Goal: Task Accomplishment & Management: Complete application form

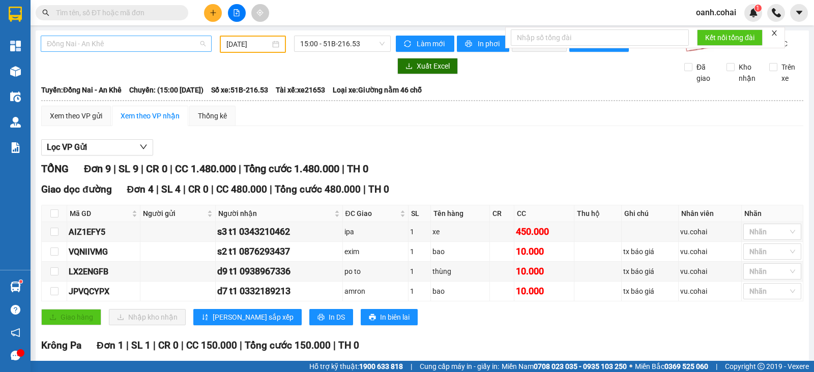
click at [94, 40] on span "Đồng Nai - An Khê" at bounding box center [126, 43] width 159 height 15
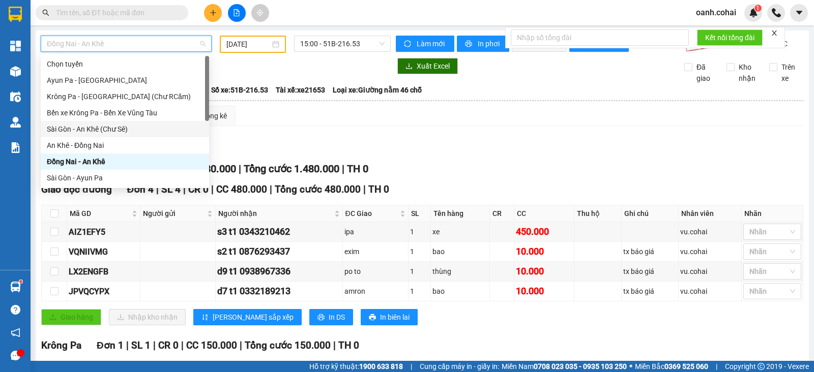
click at [108, 127] on div "Sài Gòn - An Khê (Chư Sê)" at bounding box center [125, 129] width 156 height 11
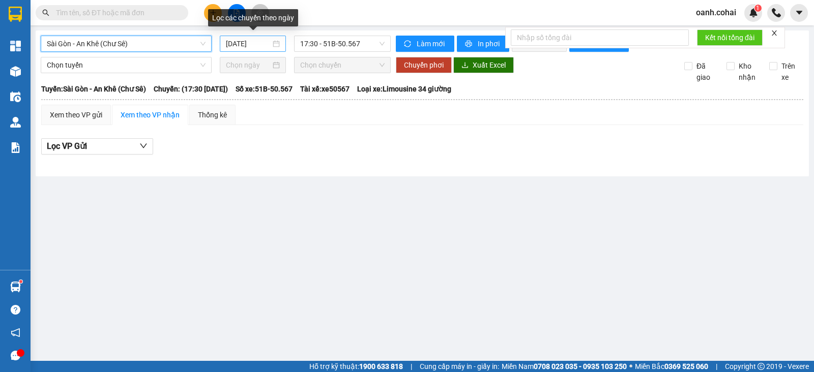
click at [253, 41] on input "[DATE]" at bounding box center [248, 43] width 45 height 11
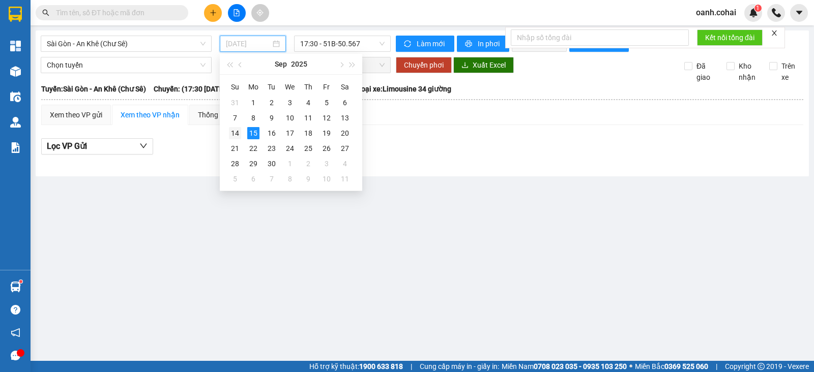
click at [235, 135] on div "14" at bounding box center [235, 133] width 12 height 12
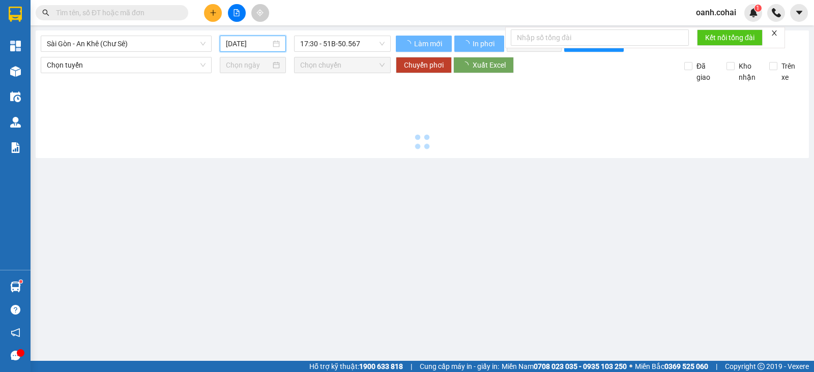
type input "[DATE]"
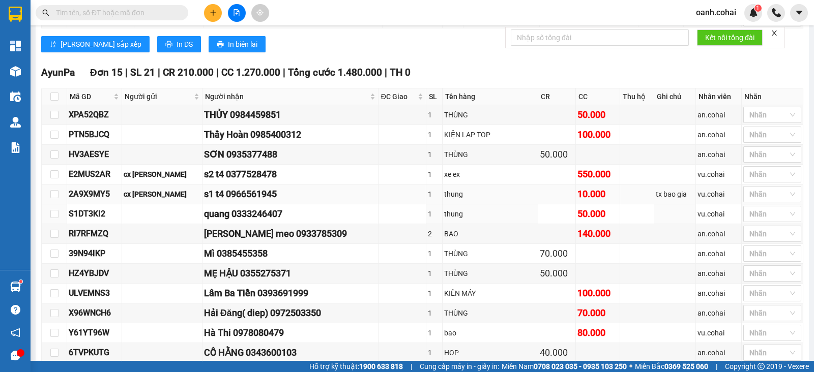
scroll to position [382, 0]
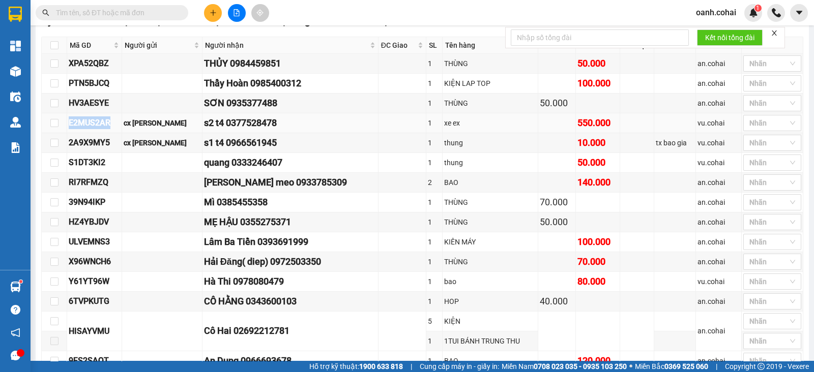
drag, startPoint x: 84, startPoint y: 130, endPoint x: 114, endPoint y: 133, distance: 30.7
click at [114, 133] on tr "E2MUS2AR cx huy hong s2 t4 0377528478 1 xe ex 550.000 vu.cohai Nhãn" at bounding box center [423, 123] width 762 height 20
click at [132, 10] on input "text" at bounding box center [116, 12] width 120 height 11
paste input "E2MUS2AR"
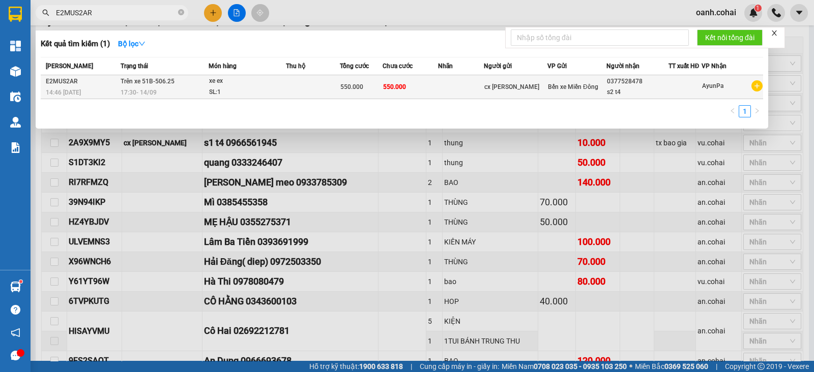
type input "E2MUS2AR"
click at [353, 89] on span "550.000" at bounding box center [351, 86] width 23 height 7
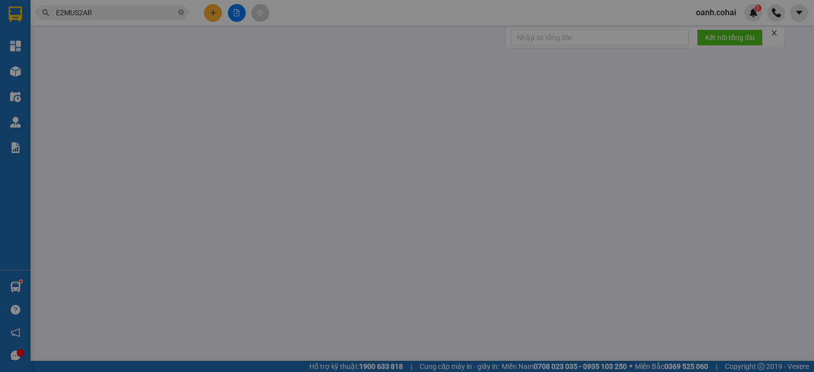
type input "cx [PERSON_NAME]"
type input "0377528478"
type input "s2 t4"
type input "550.000"
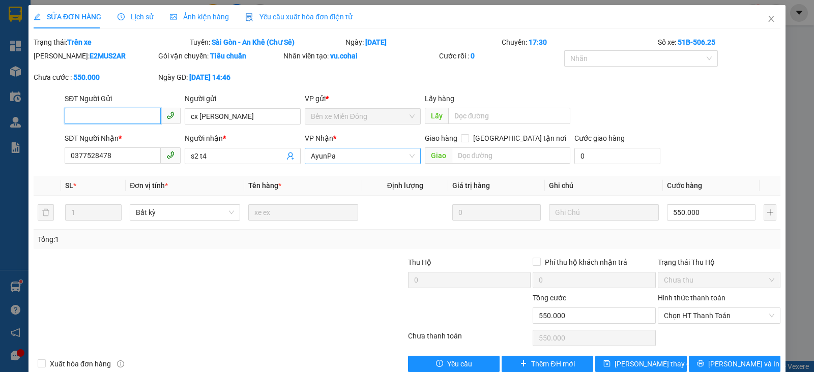
click at [379, 157] on span "AyunPa" at bounding box center [363, 156] width 104 height 15
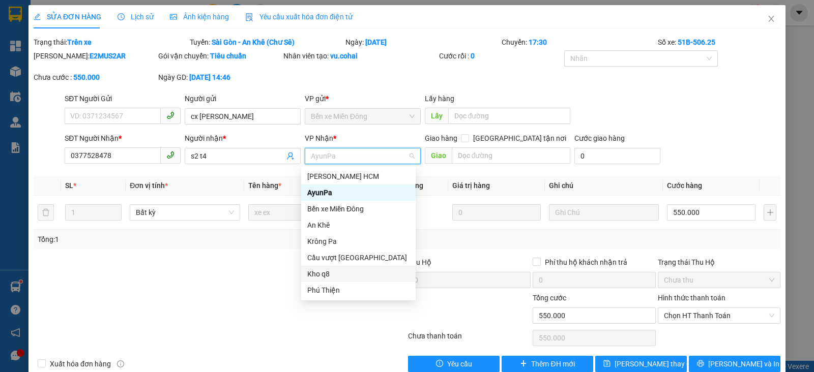
click at [333, 282] on div "[PERSON_NAME] HCM AyunPa Bến xe Miền [GEOGRAPHIC_DATA] [GEOGRAPHIC_DATA] vượt […" at bounding box center [358, 233] width 114 height 130
click at [325, 292] on div "Phú Thiện" at bounding box center [358, 290] width 102 height 11
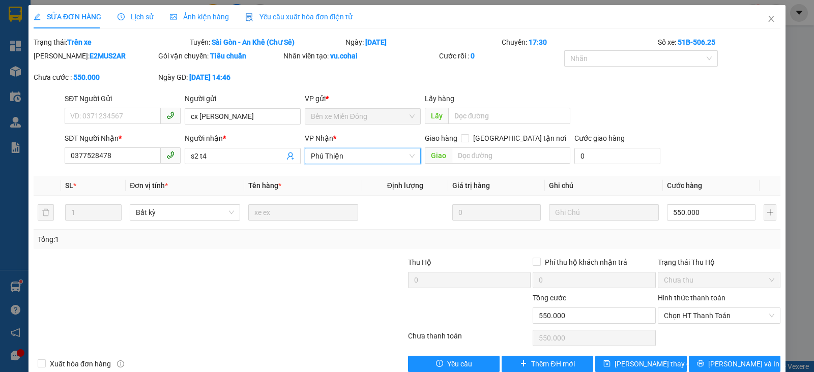
scroll to position [19, 0]
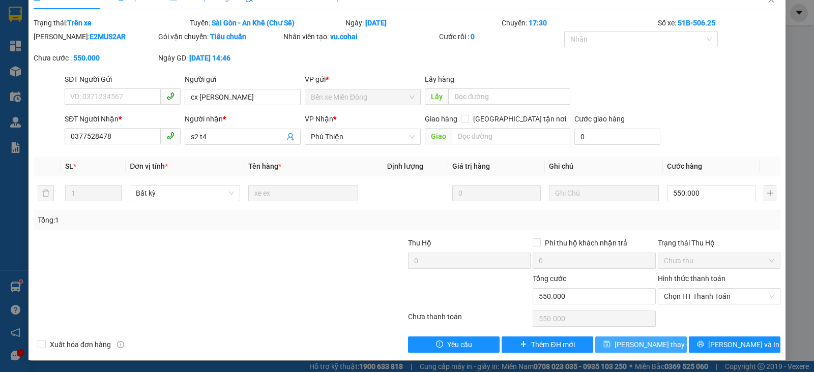
click at [610, 344] on icon "save" at bounding box center [606, 344] width 7 height 7
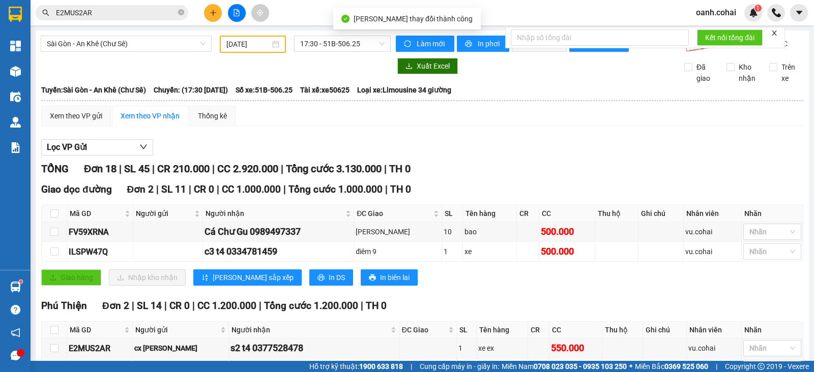
scroll to position [127, 0]
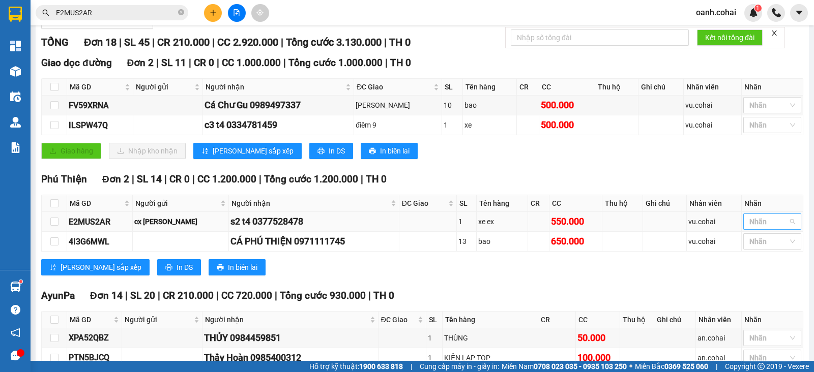
click at [746, 228] on div at bounding box center [767, 222] width 43 height 12
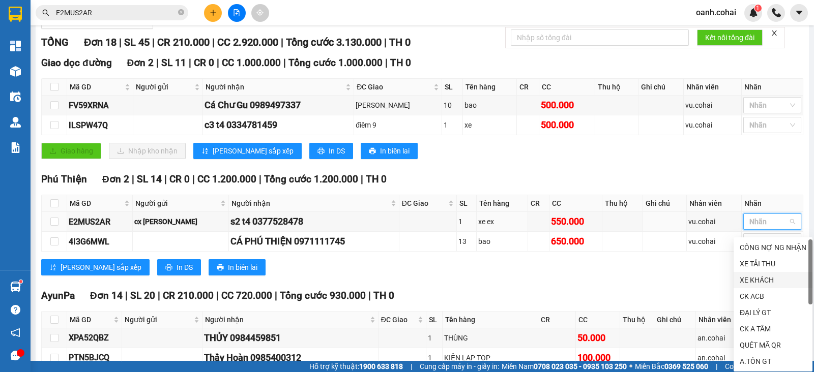
click at [752, 283] on div "XE KHÁCH" at bounding box center [773, 280] width 67 height 11
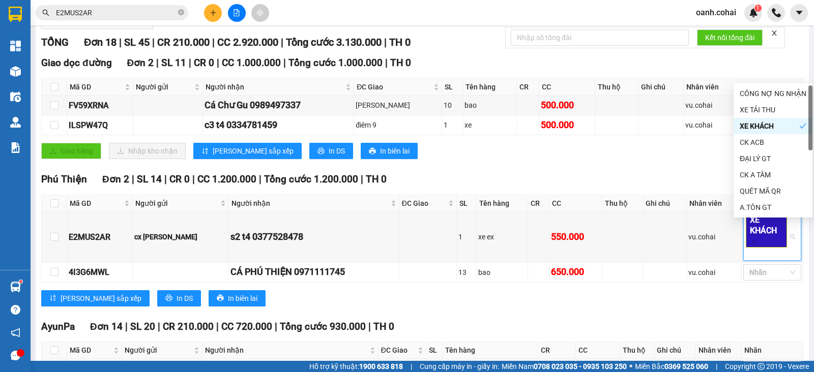
click at [571, 335] on div "AyunPa Đơn 14 | SL 20 | CR 210.000 | CC 720.000 | Tổng cước 930.000 | TH 0" at bounding box center [422, 327] width 762 height 15
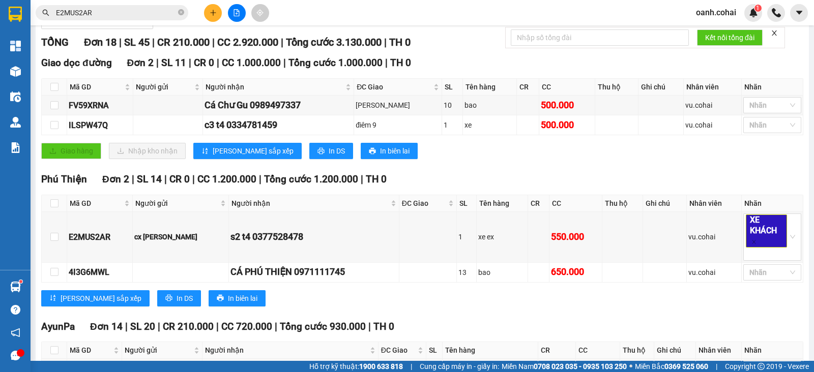
scroll to position [318, 0]
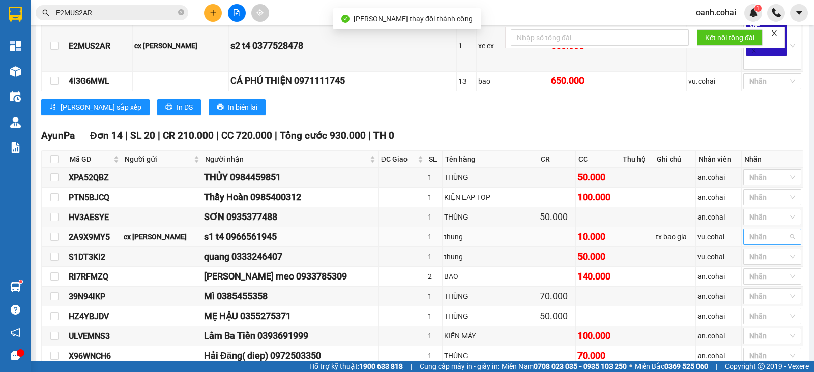
click at [746, 242] on div at bounding box center [749, 237] width 6 height 12
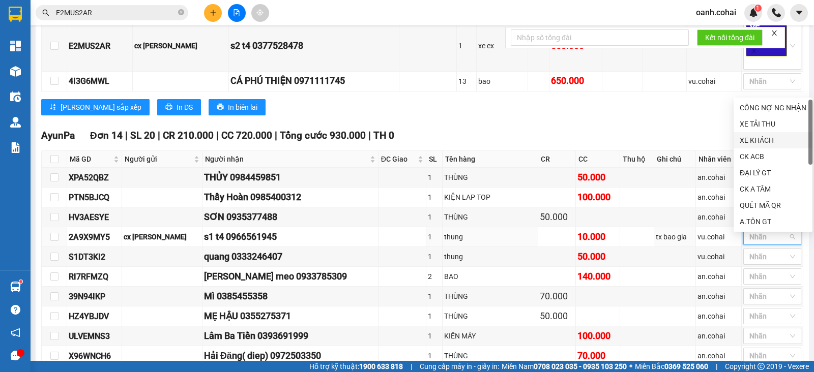
click at [748, 143] on div "XE KHÁCH" at bounding box center [773, 140] width 67 height 11
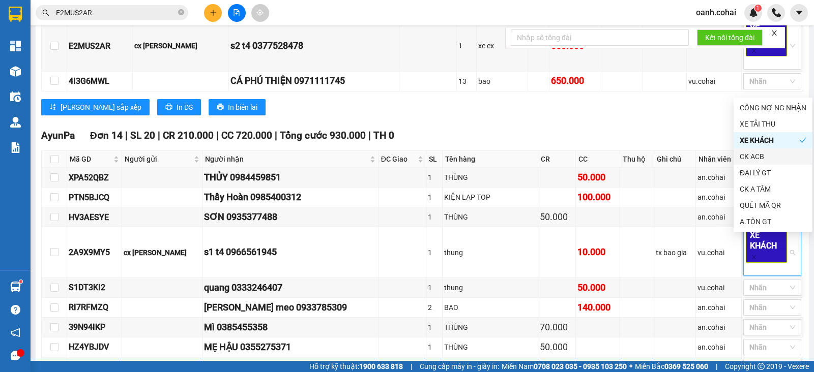
click at [600, 155] on div "AyunPa Đơn 14 | SL 20 | CR 210.000 | CC 720.000 | Tổng cước 930.000 | TH 0 Mã G…" at bounding box center [422, 328] width 762 height 400
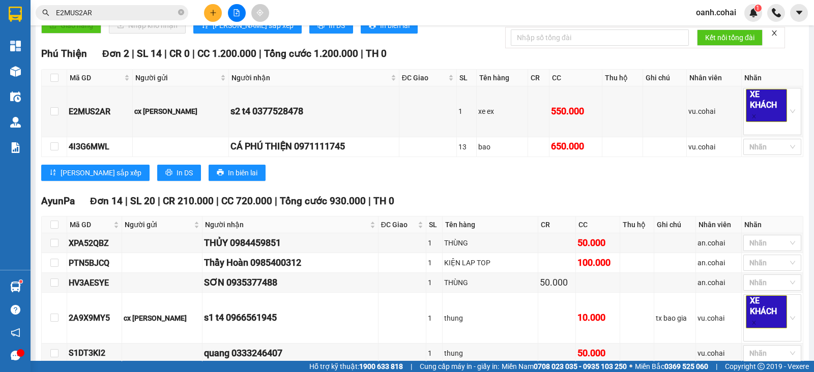
scroll to position [62, 0]
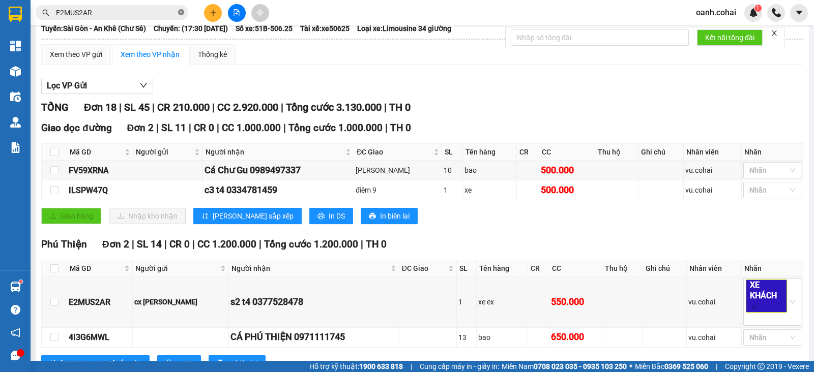
click at [178, 12] on icon "close-circle" at bounding box center [181, 12] width 6 height 6
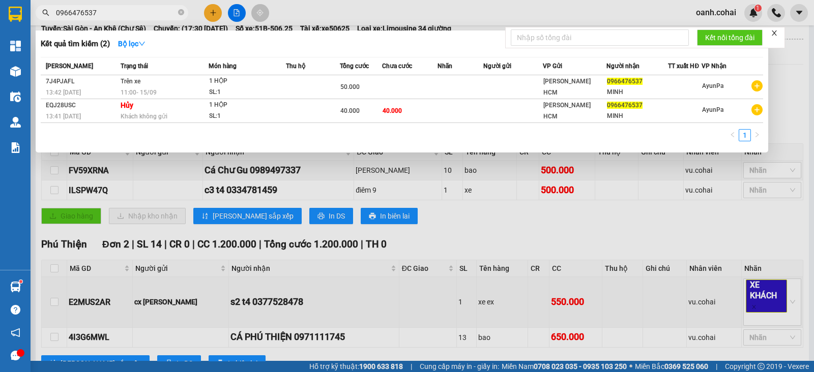
type input "0966476537"
